Goal: Navigation & Orientation: Find specific page/section

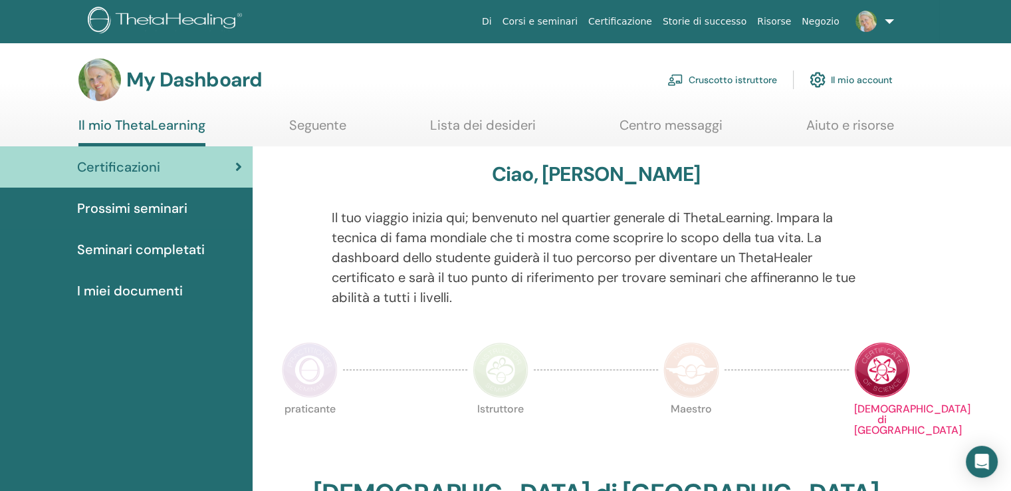
click at [168, 206] on span "Prossimi seminari" at bounding box center [132, 208] width 110 height 20
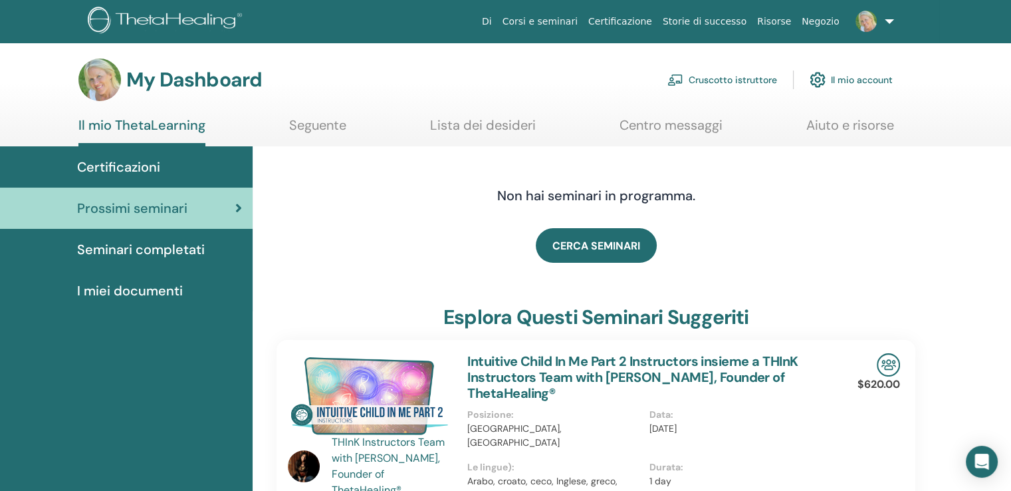
click at [156, 290] on span "I miei documenti" at bounding box center [130, 291] width 106 height 20
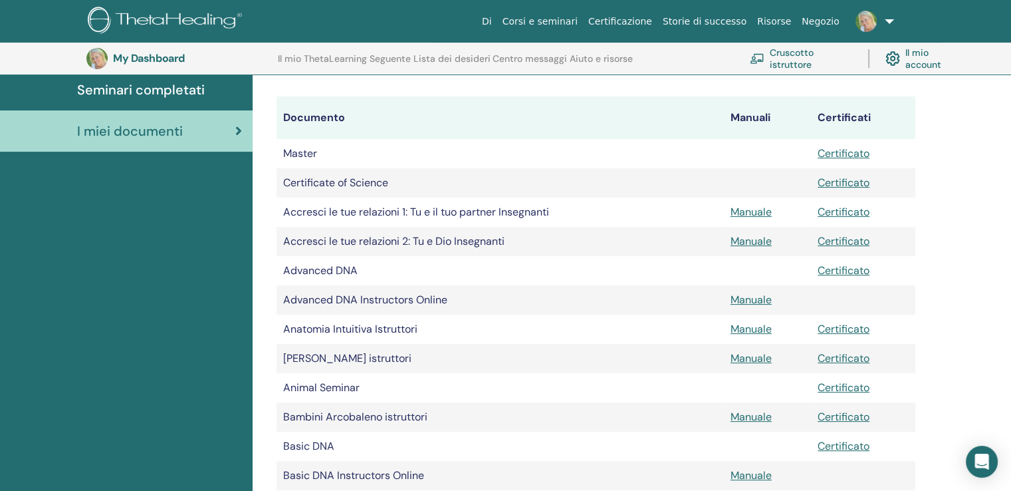
scroll to position [165, 0]
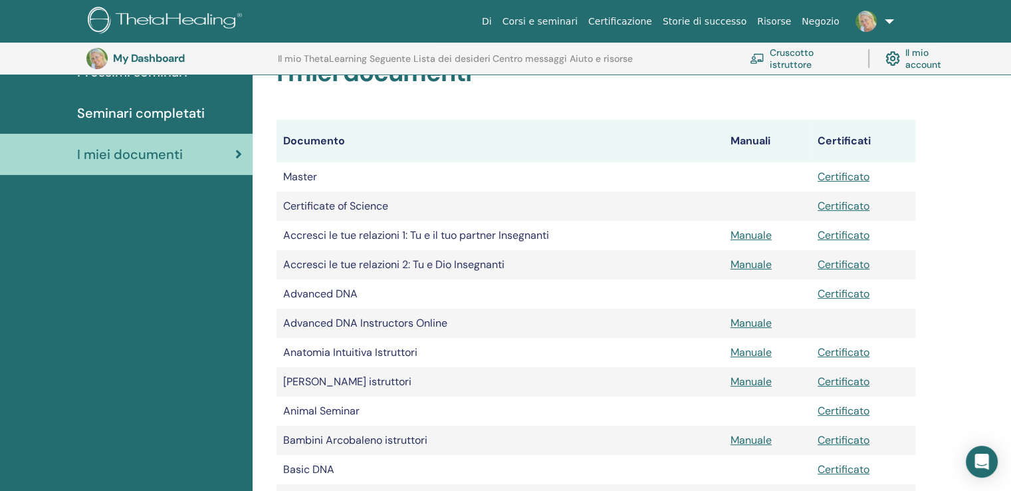
click at [167, 107] on span "Seminari completati" at bounding box center [141, 113] width 128 height 20
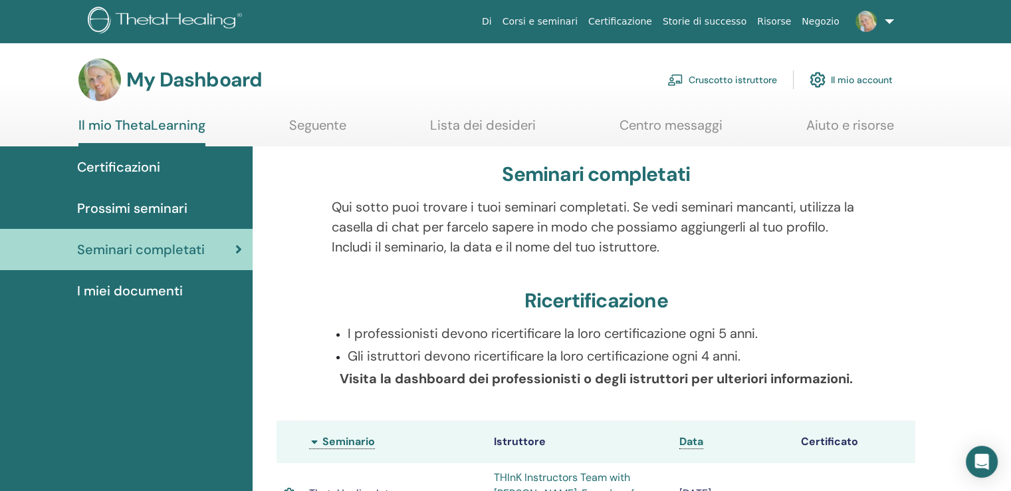
click at [146, 207] on span "Prossimi seminari" at bounding box center [132, 208] width 110 height 20
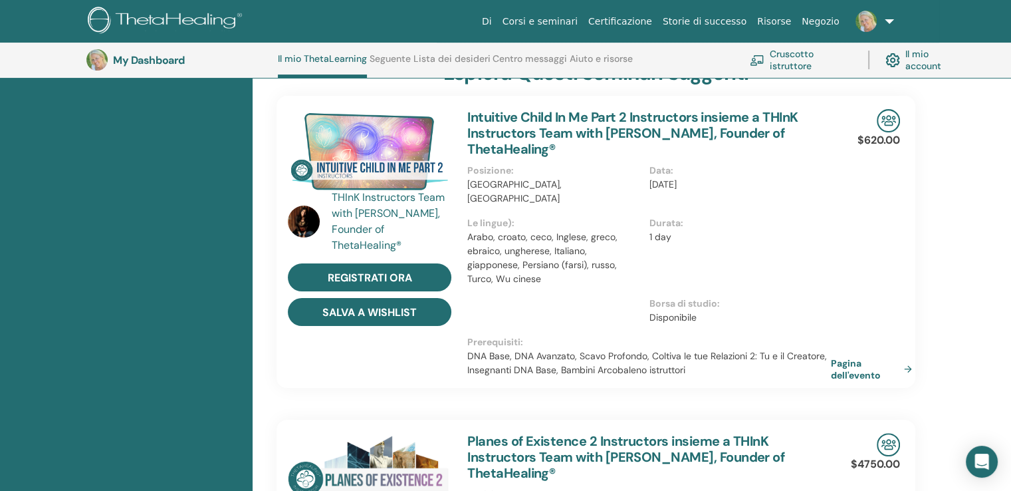
scroll to position [300, 0]
